Goal: Information Seeking & Learning: Learn about a topic

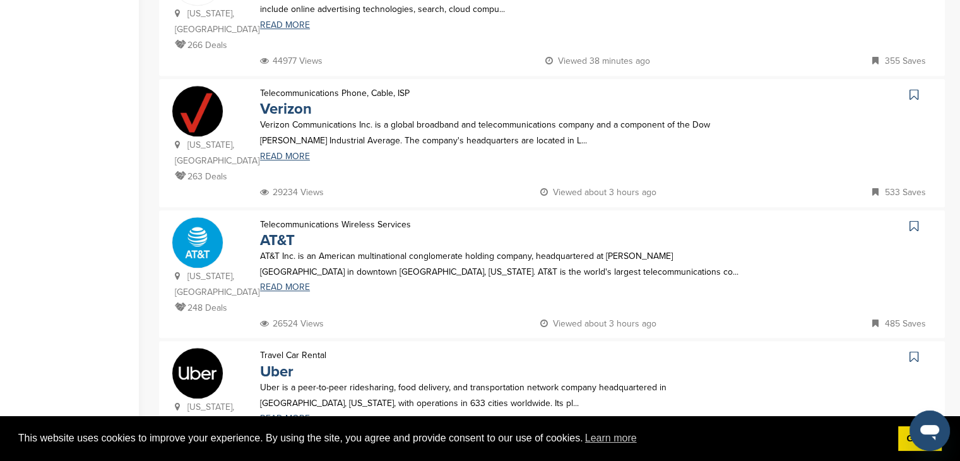
click at [294, 347] on p "Travel Car Rental" at bounding box center [293, 355] width 66 height 16
click at [277, 414] on link "READ MORE" at bounding box center [504, 418] width 488 height 9
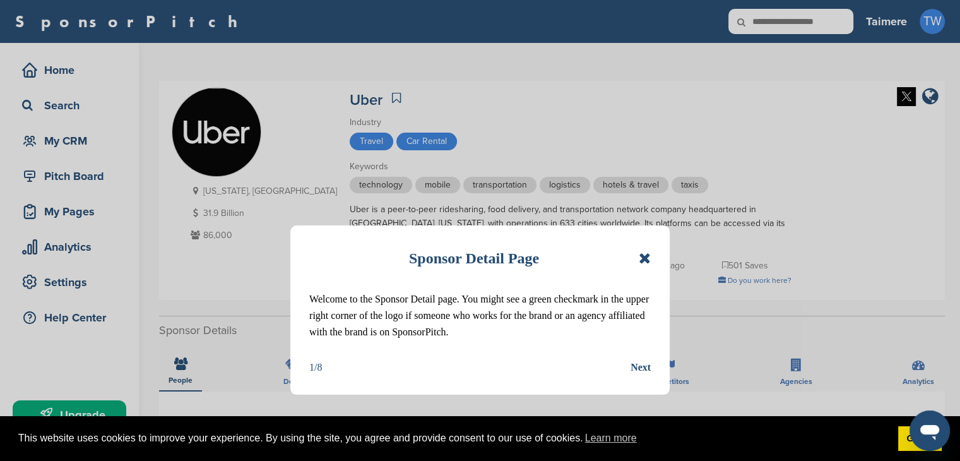
click at [647, 255] on icon at bounding box center [644, 257] width 12 height 15
